Goal: Navigation & Orientation: Find specific page/section

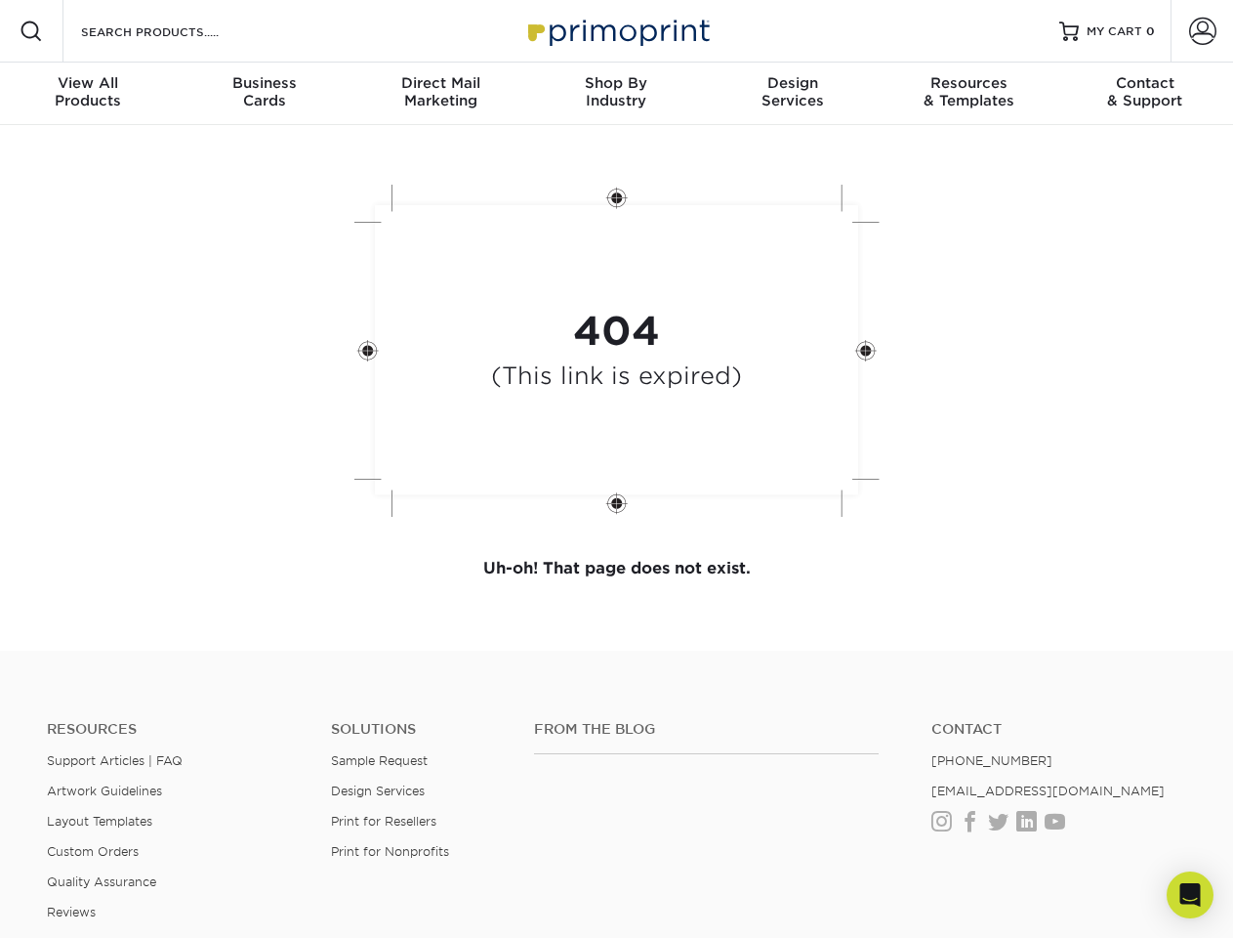
click at [616, 469] on div "404 (This link is expired)" at bounding box center [617, 352] width 586 height 361
click at [31, 31] on span at bounding box center [31, 31] width 23 height 23
click at [1202, 31] on span at bounding box center [1202, 31] width 27 height 27
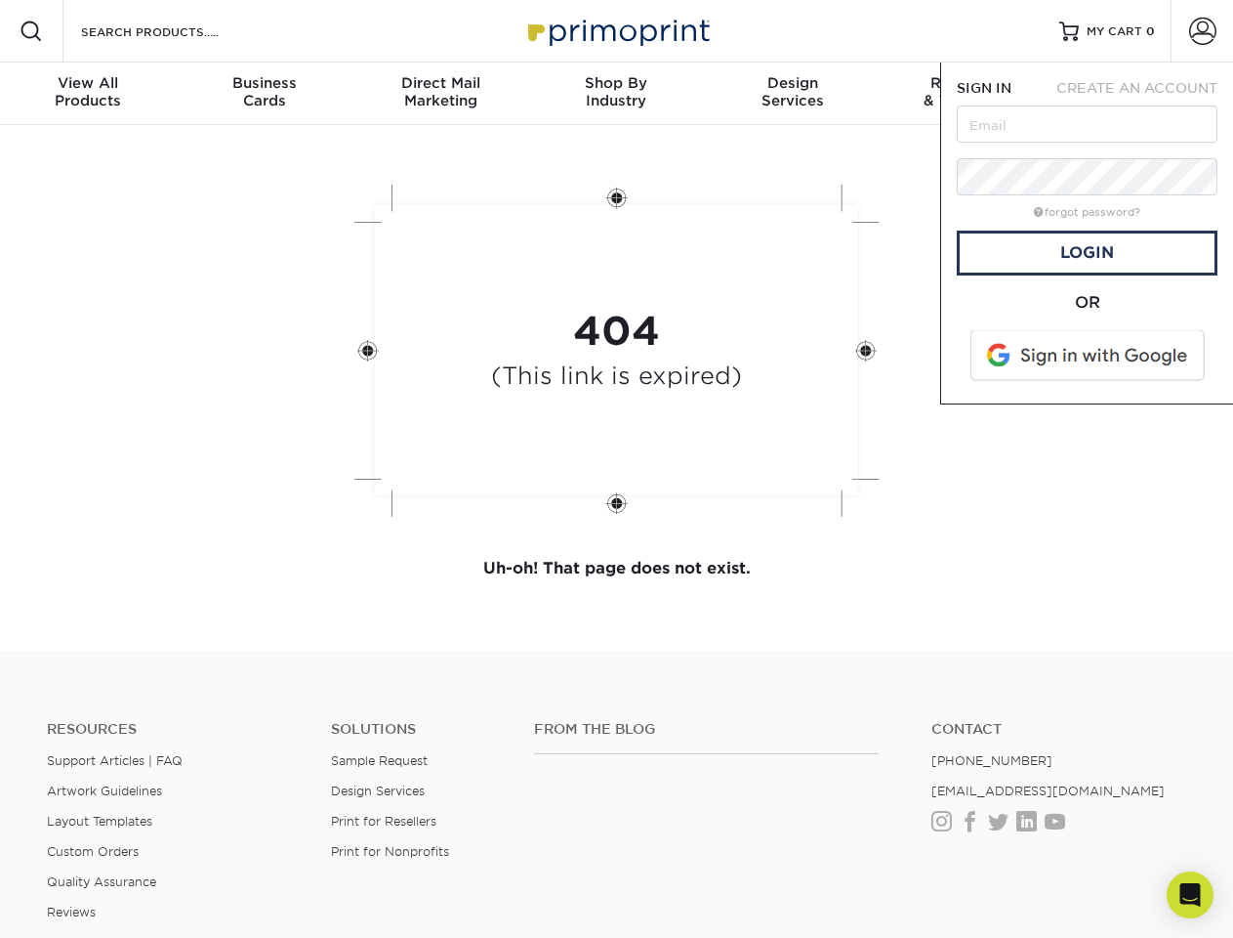
click at [88, 94] on div "View All Products" at bounding box center [88, 91] width 176 height 35
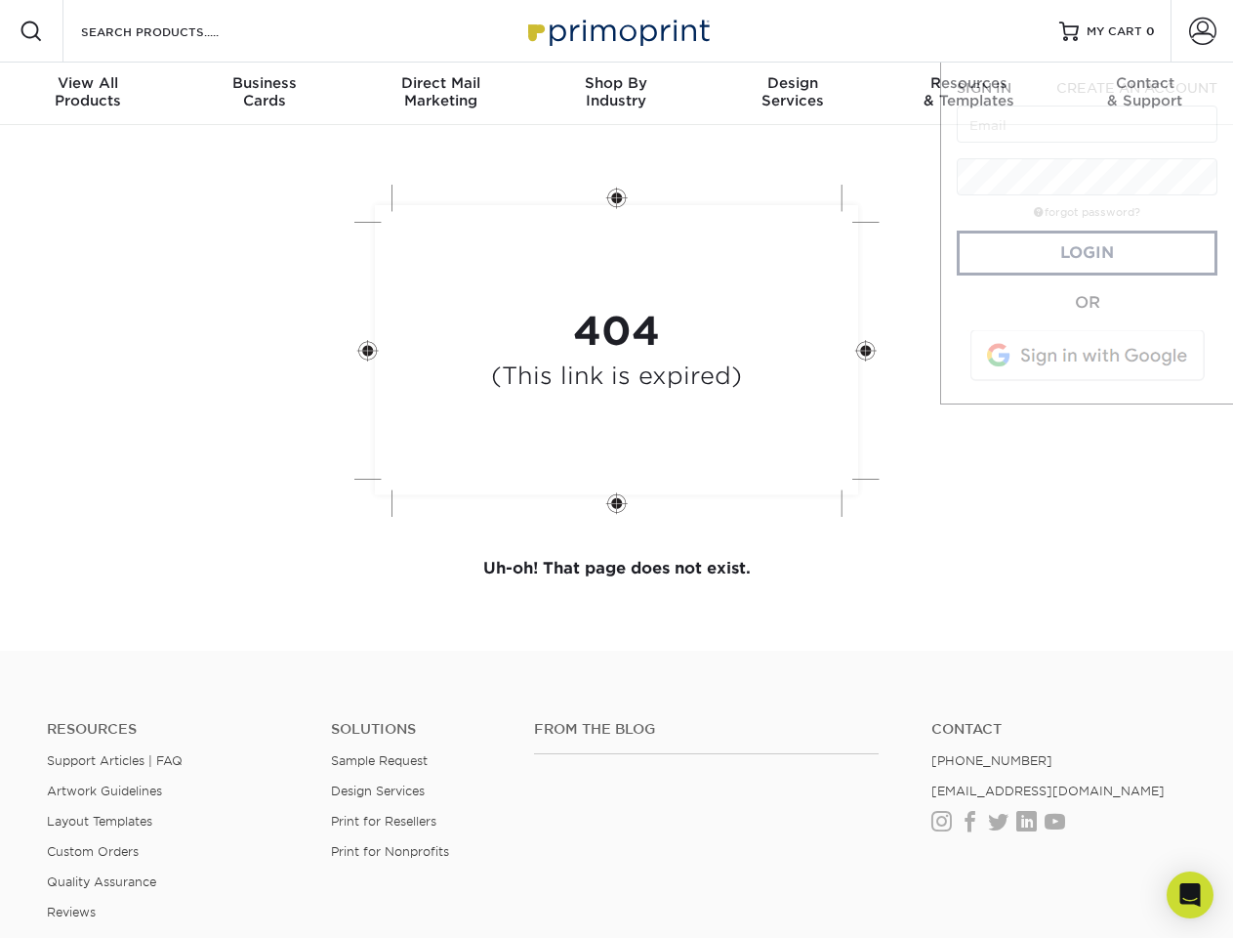
click at [264, 94] on div "Business Cards" at bounding box center [264, 91] width 176 height 35
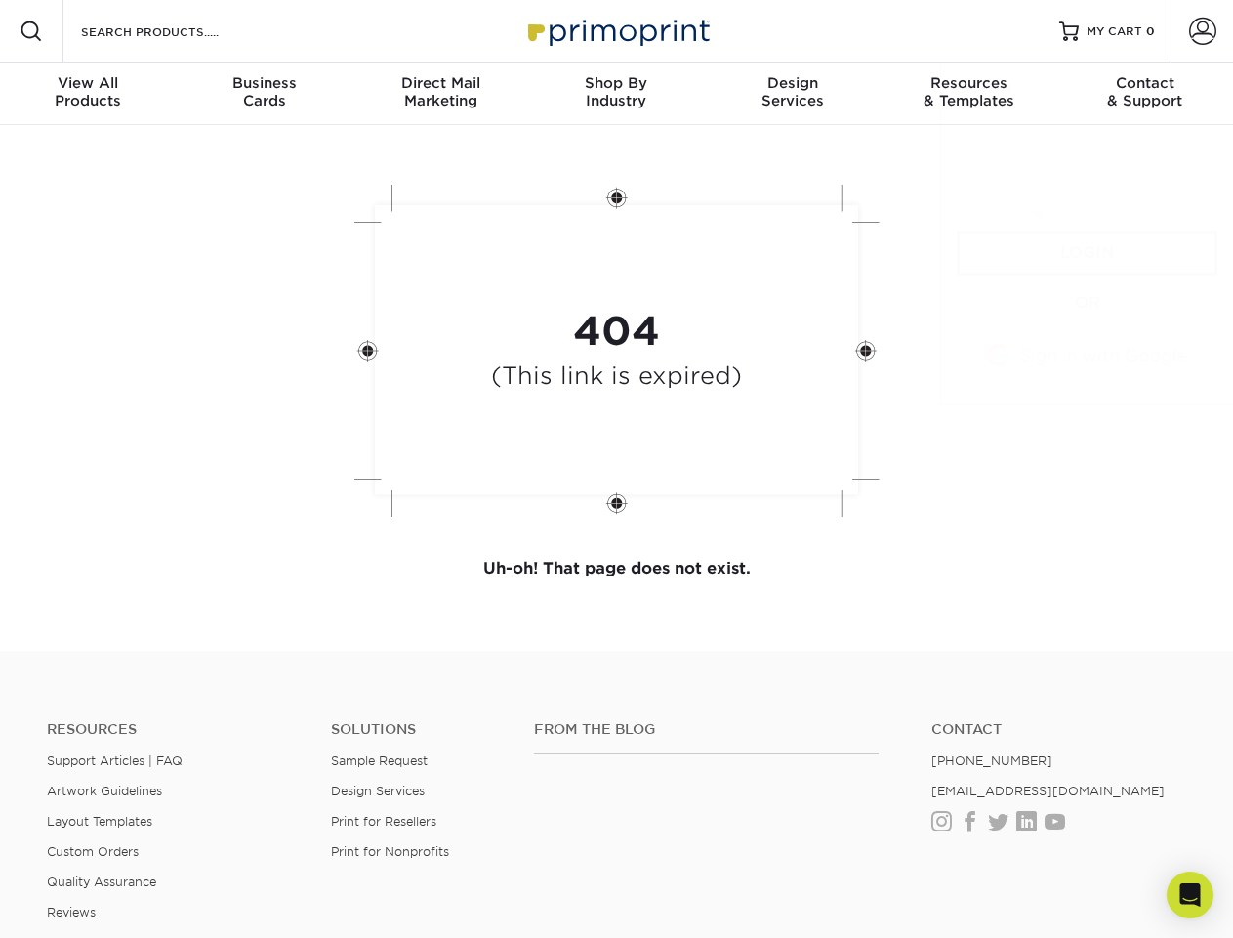
click at [440, 94] on div "Direct Mail Marketing" at bounding box center [441, 91] width 176 height 35
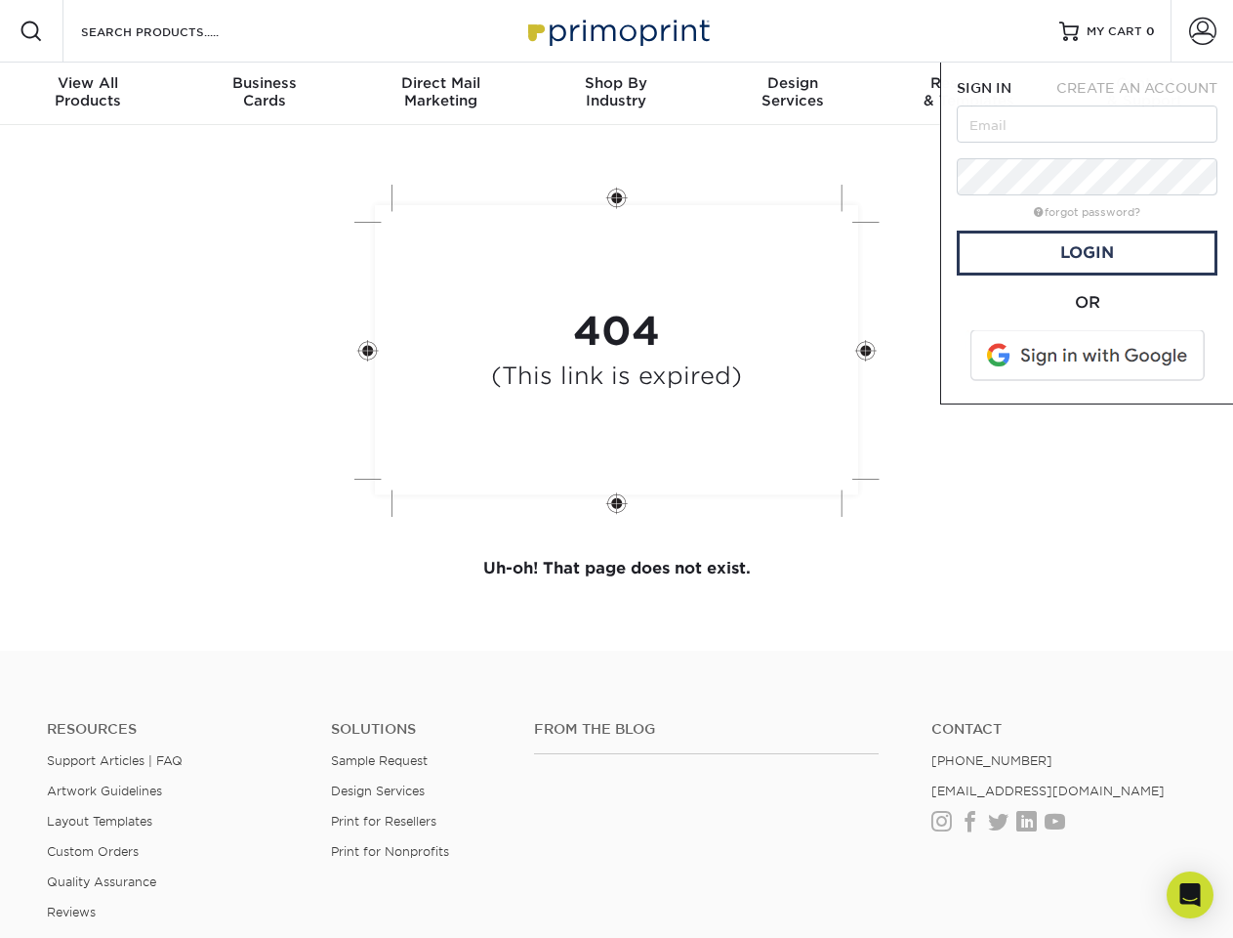
click at [616, 94] on div "Shop By Industry" at bounding box center [616, 91] width 176 height 35
click at [793, 94] on div "Design Services" at bounding box center [793, 91] width 176 height 35
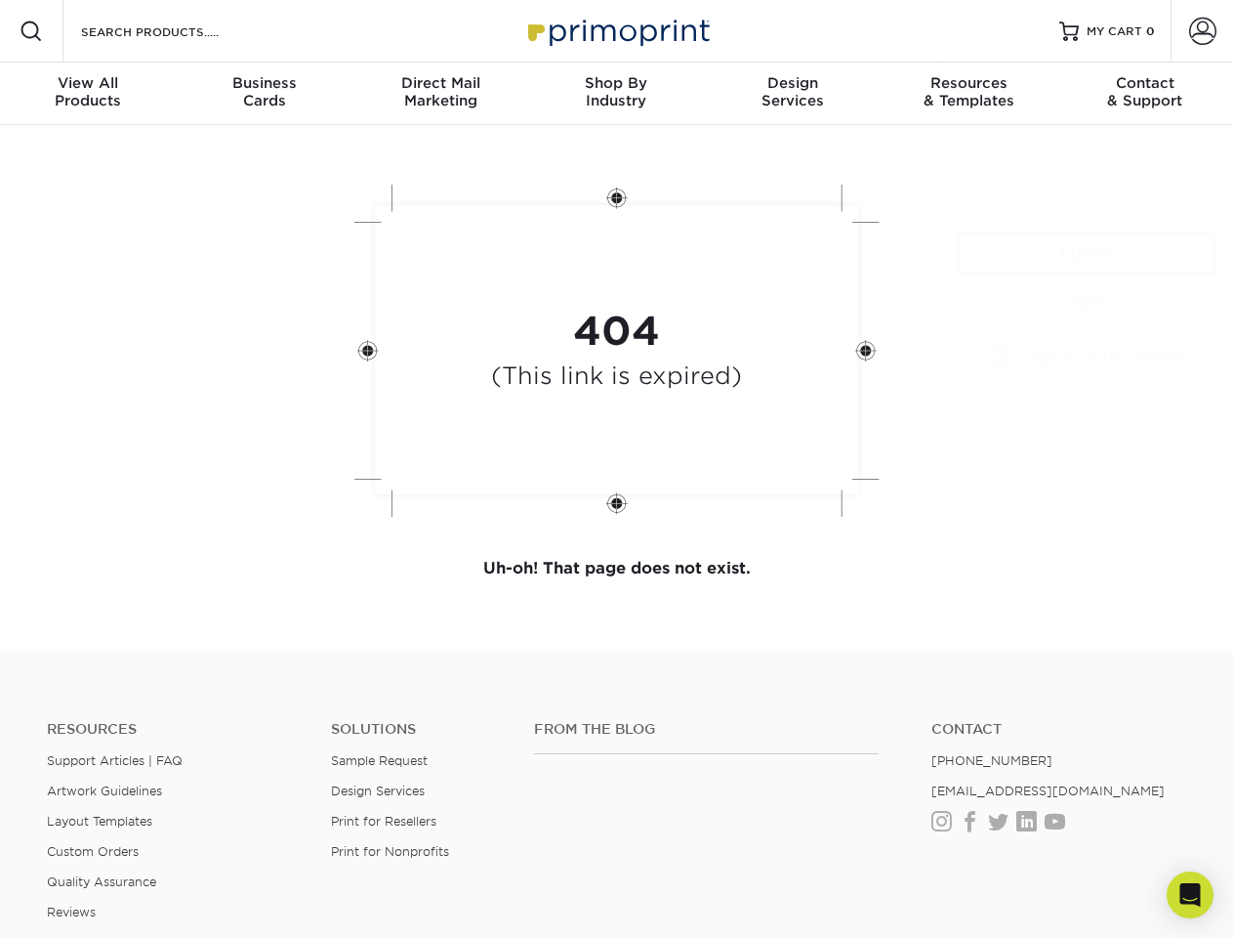
click at [969, 94] on span "SIGN IN" at bounding box center [984, 88] width 55 height 16
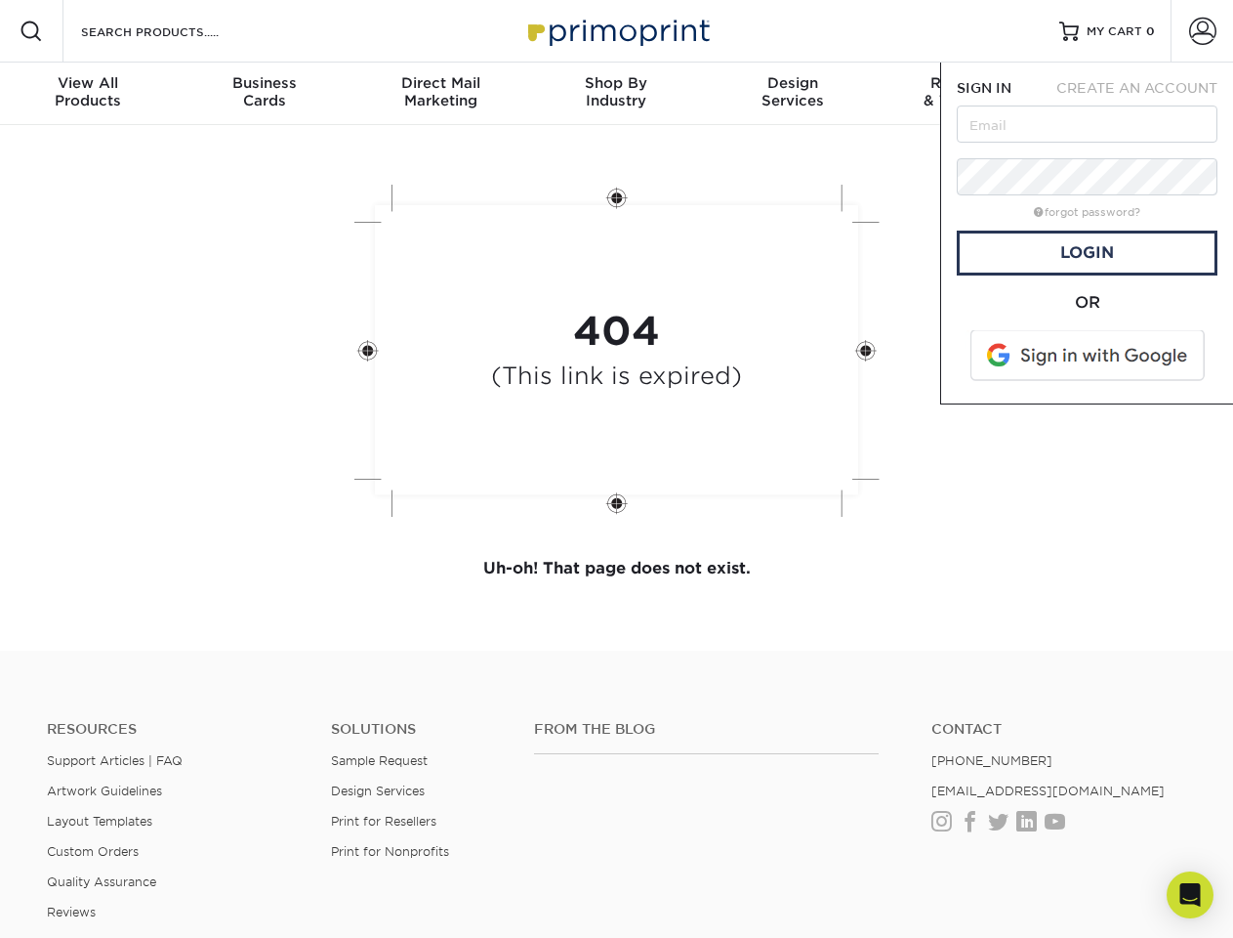
click at [1146, 94] on div "Contact & Support" at bounding box center [1146, 91] width 176 height 35
